Goal: Information Seeking & Learning: Learn about a topic

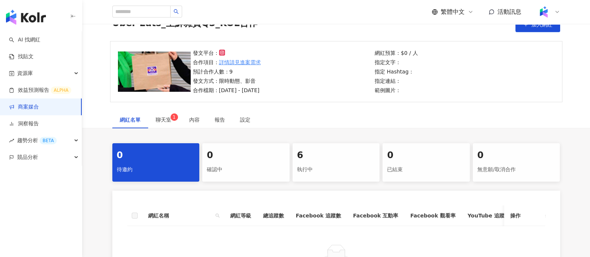
scroll to position [93, 0]
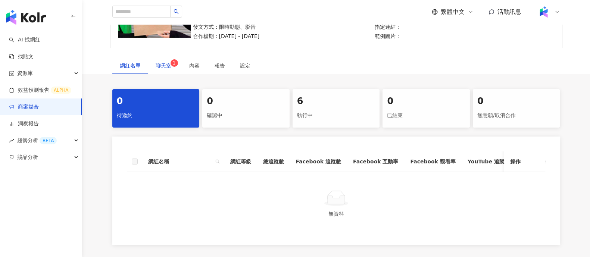
click at [161, 63] on span "聊天室 1" at bounding box center [165, 65] width 19 height 5
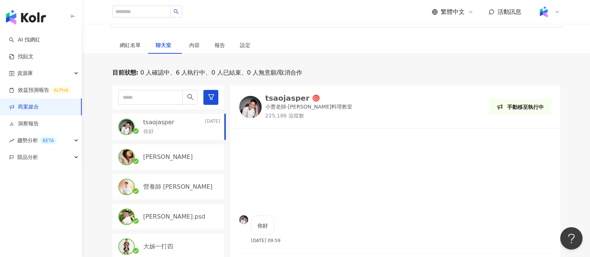
scroll to position [84, 0]
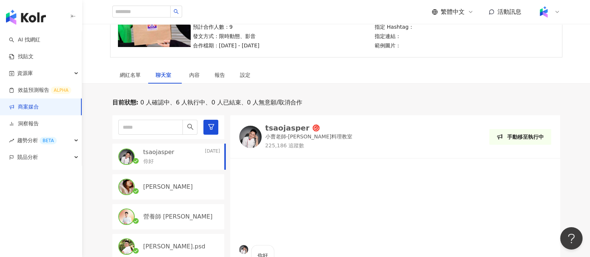
click at [39, 106] on link "商案媒合" at bounding box center [24, 106] width 30 height 7
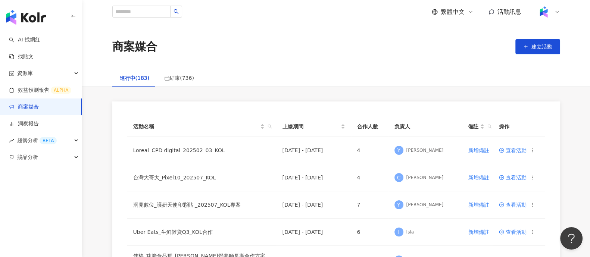
click at [36, 107] on link "商案媒合" at bounding box center [24, 106] width 30 height 7
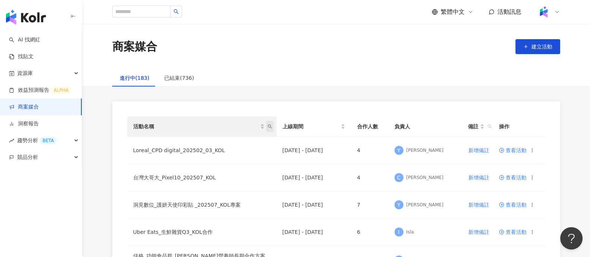
click at [270, 124] on span "活動名稱" at bounding box center [269, 126] width 7 height 11
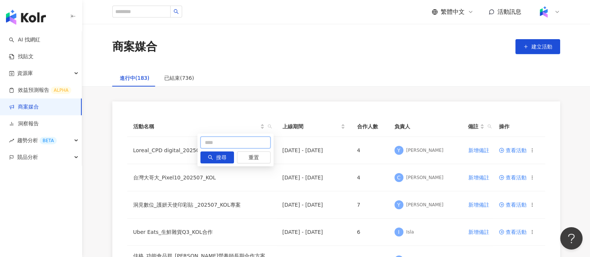
click at [253, 146] on input "text" at bounding box center [235, 143] width 70 height 12
type input "**"
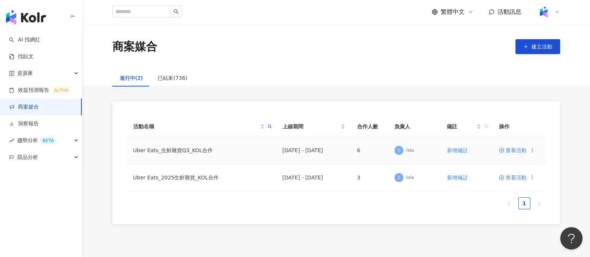
click at [501, 148] on icon at bounding box center [501, 150] width 5 height 5
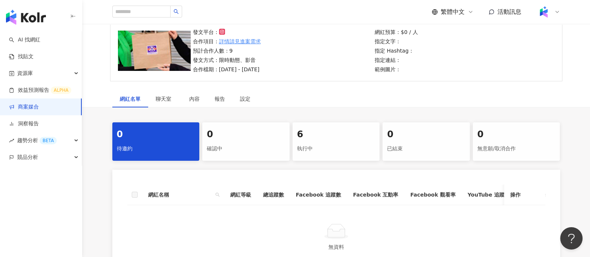
scroll to position [93, 0]
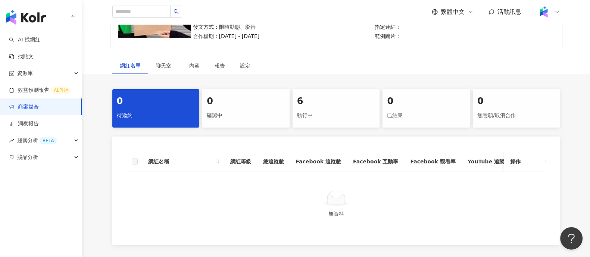
click at [345, 104] on div "6" at bounding box center [336, 101] width 78 height 13
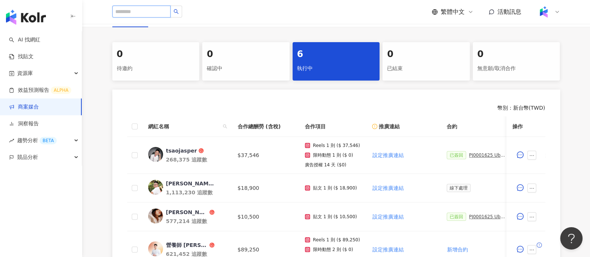
click at [164, 14] on input "search" at bounding box center [141, 12] width 58 height 12
paste input "*****"
type input "*****"
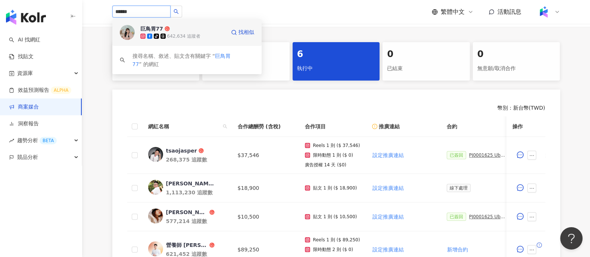
click at [209, 32] on div "tiktok-icon 642,634 追蹤者" at bounding box center [182, 35] width 85 height 7
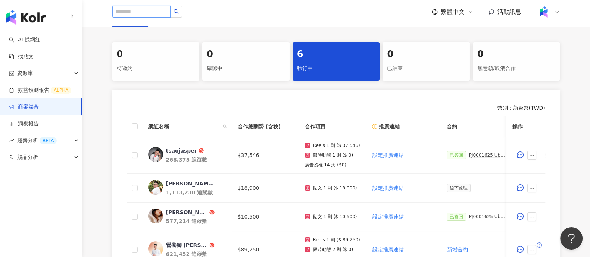
click at [140, 16] on input "search" at bounding box center [141, 12] width 58 height 12
paste input "**"
type input "**"
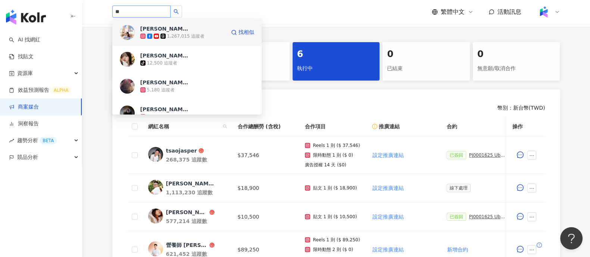
click at [197, 35] on div "1,267,015 追蹤者" at bounding box center [186, 36] width 38 height 6
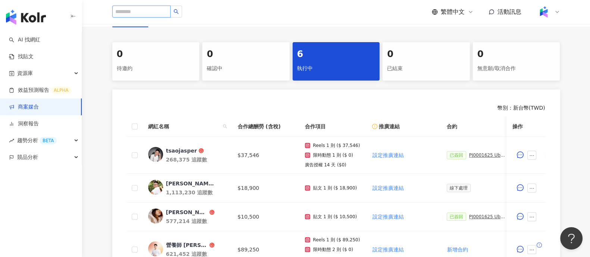
click at [161, 6] on input "search" at bounding box center [141, 12] width 58 height 12
paste input "***"
type input "***"
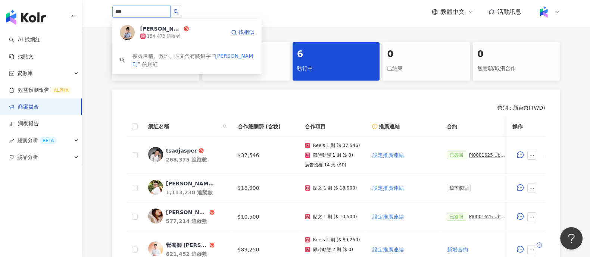
click at [223, 39] on div "154,473 追蹤者" at bounding box center [182, 35] width 85 height 7
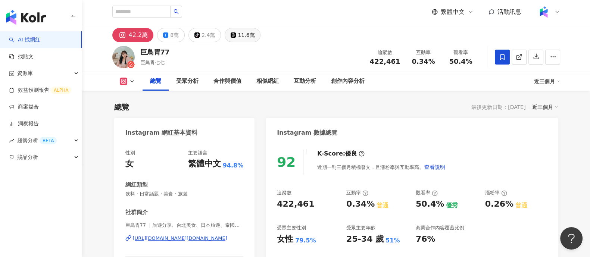
click at [238, 33] on div "11.6萬" at bounding box center [246, 35] width 17 height 10
click at [231, 31] on button "11.6萬" at bounding box center [243, 35] width 36 height 14
click at [238, 40] on div "11.6萬" at bounding box center [246, 35] width 17 height 10
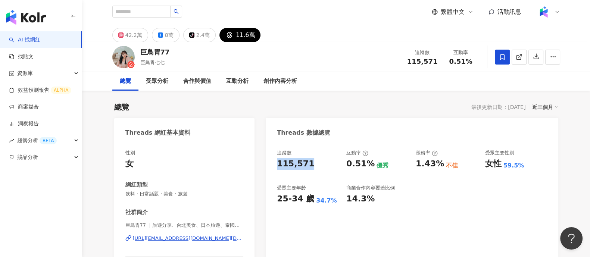
drag, startPoint x: 276, startPoint y: 162, endPoint x: 318, endPoint y: 162, distance: 42.6
click at [318, 162] on div "追蹤數 115,571 互動率 0.51% 優秀 漲粉率 1.43% 不佳 受眾主要性別 女性 59.5% 受眾主要年齡 25-34 歲 34.7% 商業合作…" at bounding box center [412, 221] width 292 height 159
drag, startPoint x: 141, startPoint y: 49, endPoint x: 176, endPoint y: 51, distance: 34.8
click at [176, 51] on div "巨鳥胃77 巨鳥胃七七 追蹤數 115,571 互動率 0.51%" at bounding box center [336, 56] width 478 height 29
copy div "巨鳥胃77"
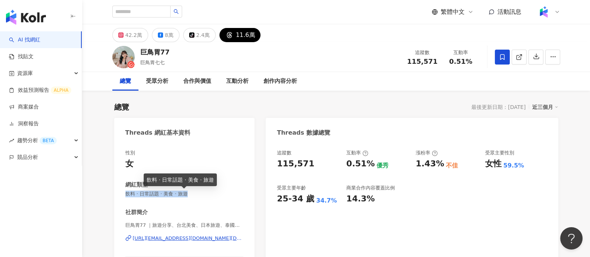
drag, startPoint x: 123, startPoint y: 197, endPoint x: 199, endPoint y: 195, distance: 76.2
click at [199, 195] on div "性別 女 網紅類型 飲料 · 日常話題 · 美食 · 旅遊 社群簡介 巨鳥胃77 ｜旅遊分享、台北美食、日本旅遊、泰國旅遊 | 77.food https:/…" at bounding box center [184, 221] width 141 height 159
copy span "飲料 · 日常話題 · 美食 · 旅遊"
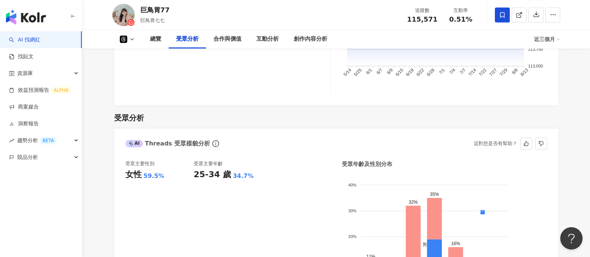
scroll to position [560, 0]
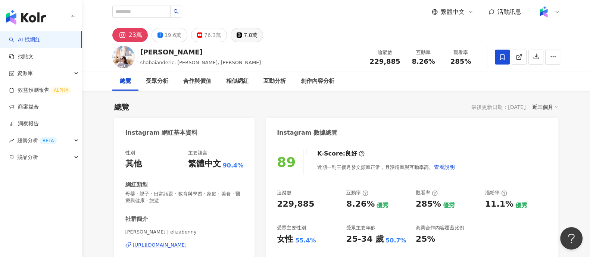
click at [248, 28] on button "7.8萬" at bounding box center [247, 35] width 32 height 14
click at [248, 44] on div "莎白 shabaianderic, elizabenny, 莎白Elizabeth 追蹤數 229,885 互動率 8.26% 觀看率 285%" at bounding box center [336, 56] width 478 height 29
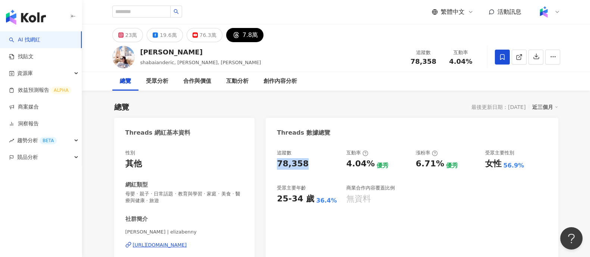
drag, startPoint x: 277, startPoint y: 165, endPoint x: 333, endPoint y: 151, distance: 57.0
click at [326, 162] on div "78,358" at bounding box center [308, 164] width 62 height 12
copy div "78,358"
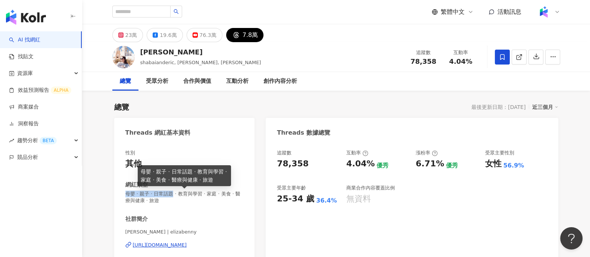
drag, startPoint x: 124, startPoint y: 196, endPoint x: 177, endPoint y: 195, distance: 53.4
click at [177, 195] on div "性別 其他 網紅類型 母嬰 · 親子 · 日常話題 · 教育與學習 · 家庭 · 美食 · 醫療與健康 · 旅遊 社群簡介 莎白 Elizabeth | el…" at bounding box center [184, 226] width 141 height 168
copy span "母嬰 · 親子 · 日常話題"
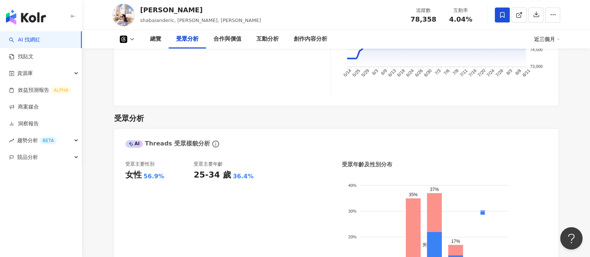
scroll to position [420, 0]
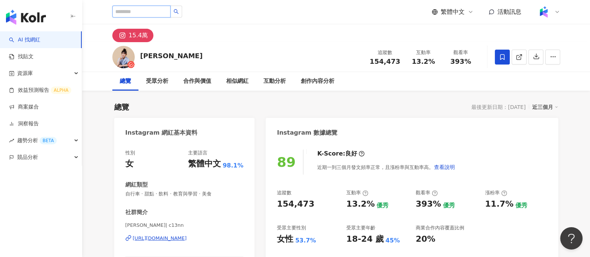
click at [157, 12] on input "search" at bounding box center [141, 12] width 58 height 12
paste input "*********"
type input "*********"
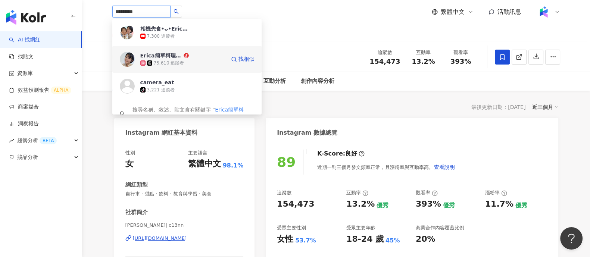
click at [189, 57] on div "[PERSON_NAME]簡單料理•ᴗ•[PERSON_NAME] 75,610 追蹤者" at bounding box center [182, 59] width 85 height 15
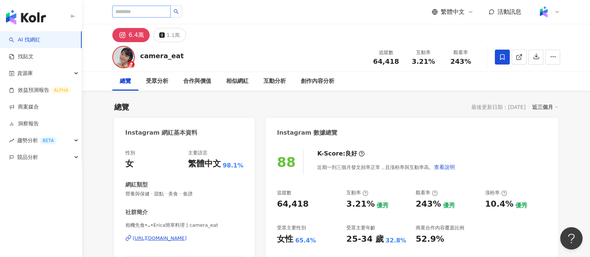
click at [134, 15] on input "search" at bounding box center [141, 12] width 58 height 12
paste input "**"
type input "**"
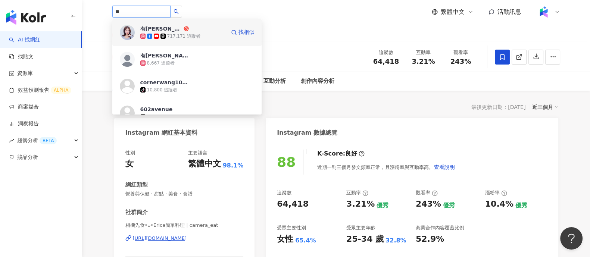
click at [192, 40] on div "有璟 요찡 717,171 追蹤者 找相似" at bounding box center [186, 32] width 149 height 27
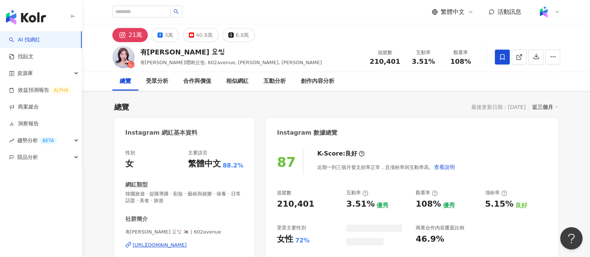
click at [236, 37] on div "6.8萬" at bounding box center [242, 35] width 13 height 10
click at [241, 37] on div "6.8萬" at bounding box center [242, 35] width 13 height 10
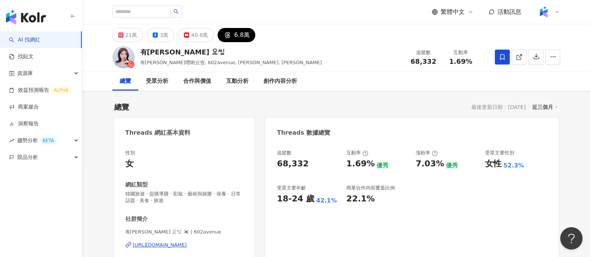
drag, startPoint x: 287, startPoint y: 164, endPoint x: 432, endPoint y: 0, distance: 219.0
click at [314, 163] on div "追蹤數 68,332 互動率 1.69% 優秀 漲粉率 7.03% 優秀 受眾主要性別 女性 52.3% 受眾主要年齡 18-24 歲 42.1% 商業合作內…" at bounding box center [412, 229] width 292 height 174
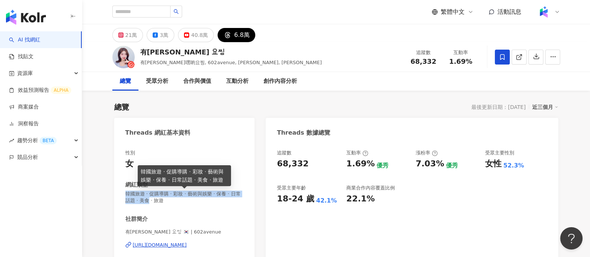
drag, startPoint x: 126, startPoint y: 196, endPoint x: 162, endPoint y: 202, distance: 35.9
click at [162, 202] on span "韓國旅遊 · 促購導購 · 彩妝 · 藝術與娛樂 · 保養 · 日常話題 · 美食 · 旅遊" at bounding box center [184, 197] width 118 height 13
copy span "韓國旅遊 · 促購導購 · 彩妝 · 藝術與娛樂 · 保養 · 日常話題 · 美食"
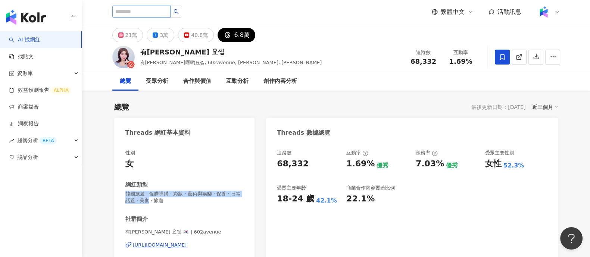
click at [124, 10] on input "search" at bounding box center [141, 12] width 58 height 12
paste input "**********"
type input "**********"
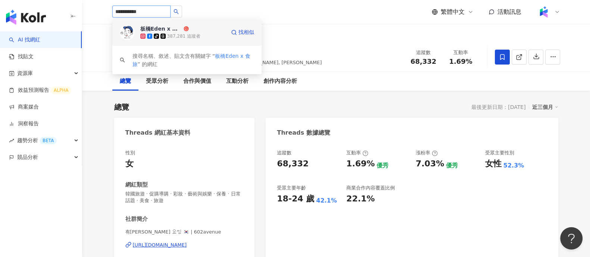
click at [198, 36] on div "tiktok-icon 387,281 追蹤者" at bounding box center [182, 35] width 85 height 7
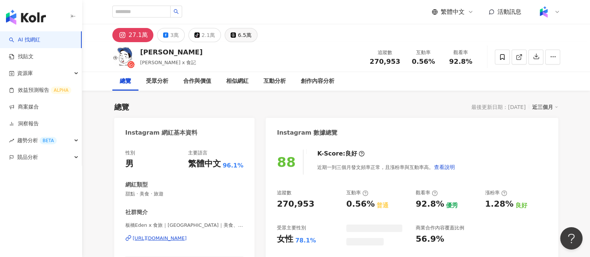
click at [244, 32] on div "6.5萬" at bounding box center [244, 35] width 13 height 10
drag, startPoint x: 235, startPoint y: 33, endPoint x: 358, endPoint y: 144, distance: 164.9
click at [238, 33] on div "6.5萬" at bounding box center [244, 35] width 13 height 10
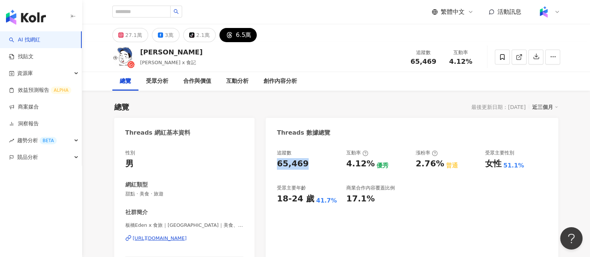
drag, startPoint x: 276, startPoint y: 166, endPoint x: 310, endPoint y: 164, distance: 34.0
click at [310, 164] on div "追蹤數 65,469 互動率 4.12% 優秀 漲粉率 2.76% 普通 受眾主要性別 女性 51.1% 受眾主要年齡 18-24 歲 41.7% 商業合作內…" at bounding box center [412, 219] width 292 height 154
copy div "65,469"
drag, startPoint x: 136, startPoint y: 196, endPoint x: 171, endPoint y: 197, distance: 35.1
click at [171, 197] on span "甜點 · 美食 · 旅遊" at bounding box center [184, 194] width 118 height 7
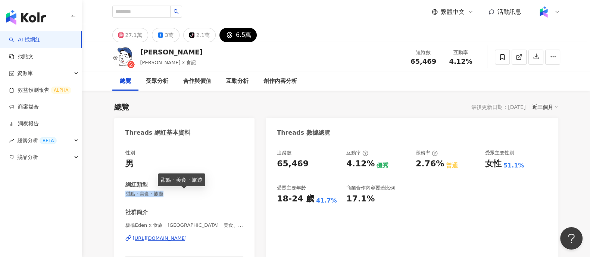
copy span "甜點 · 美食 · 旅遊"
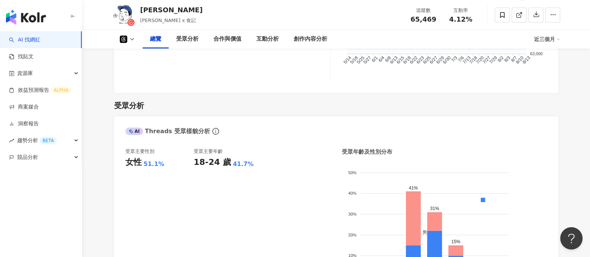
scroll to position [560, 0]
